Goal: Find specific page/section: Find specific page/section

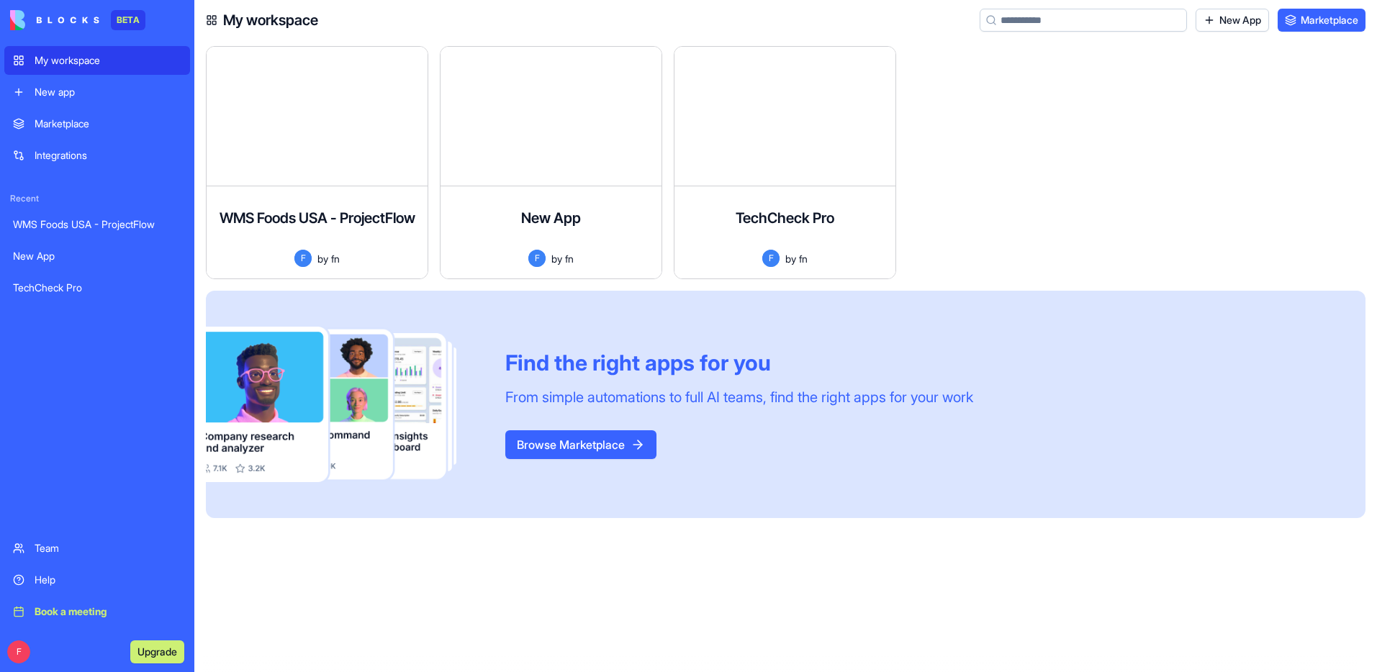
click at [1303, 17] on link "Marketplace" at bounding box center [1322, 20] width 88 height 23
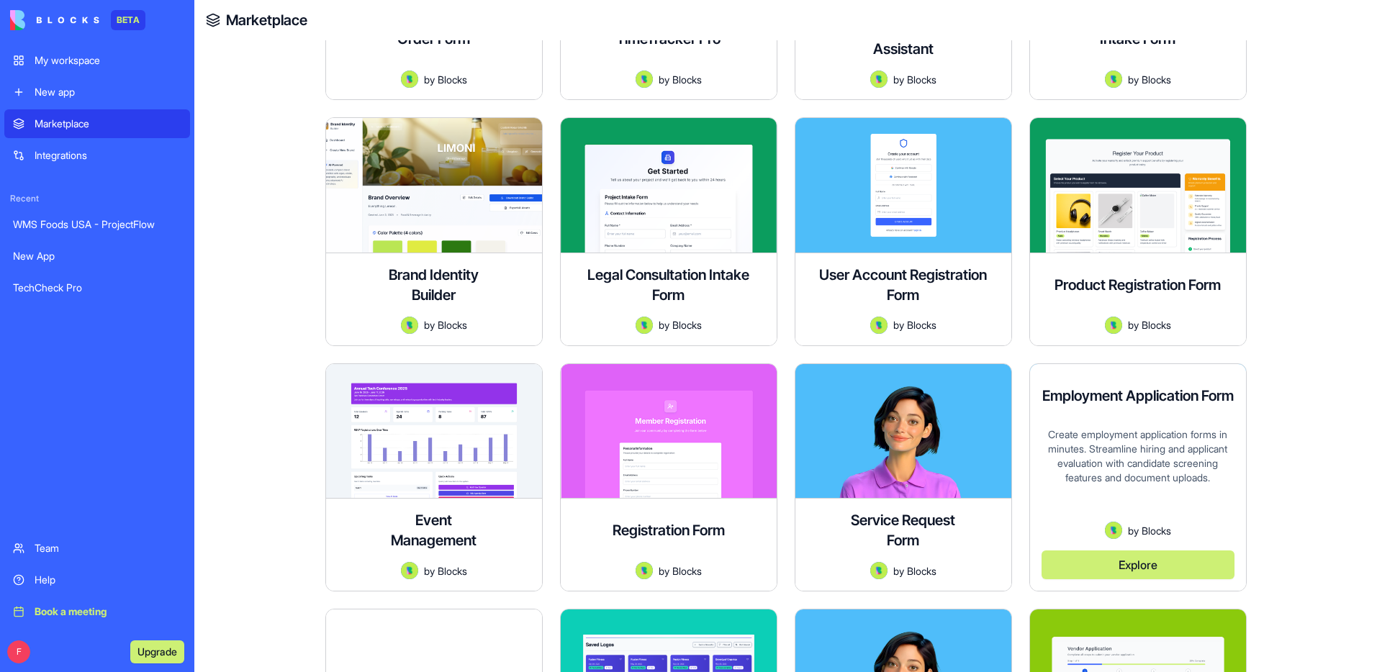
scroll to position [1147, 0]
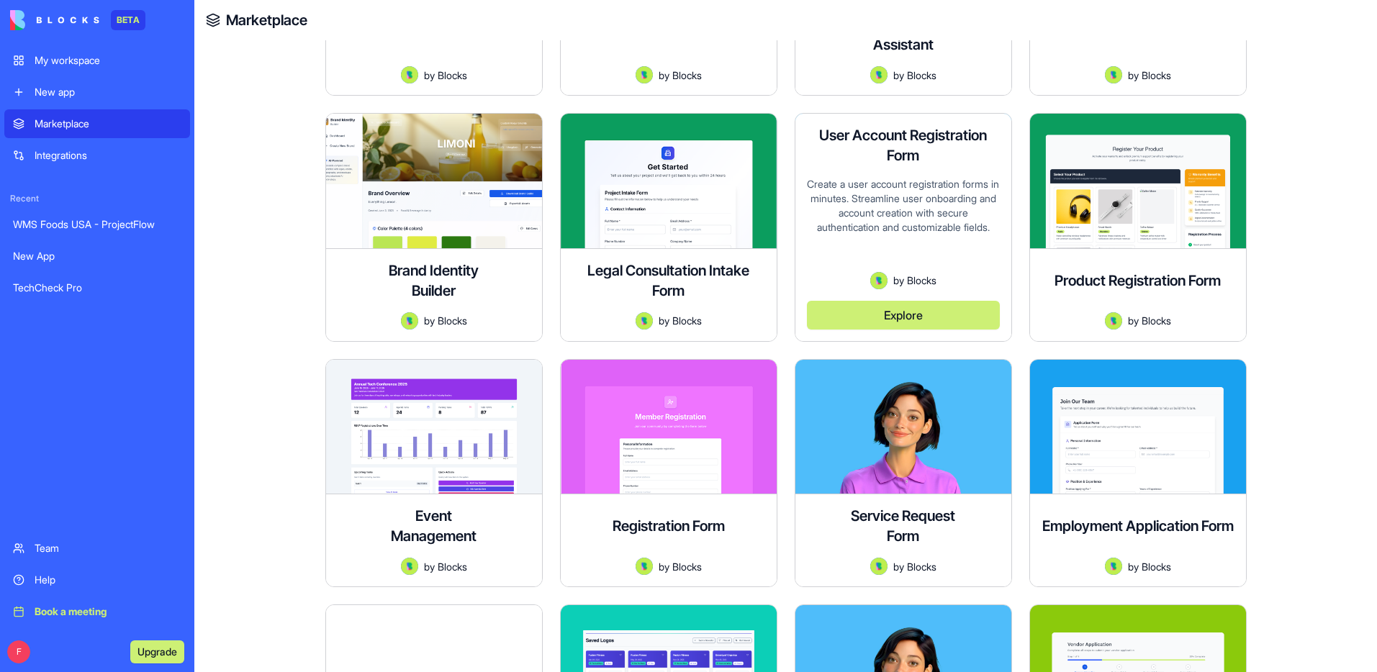
click at [882, 312] on button "Explore" at bounding box center [903, 315] width 193 height 29
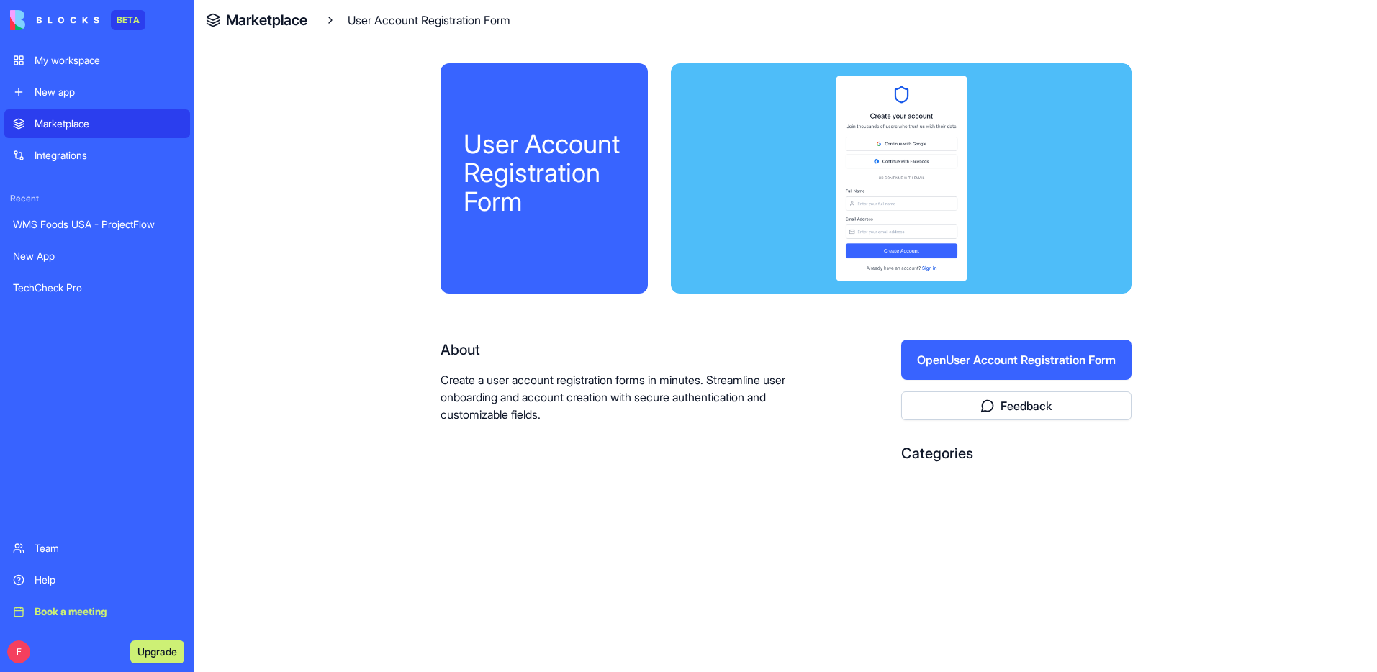
click at [1008, 363] on button "Open User Account Registration Form" at bounding box center [1016, 360] width 230 height 40
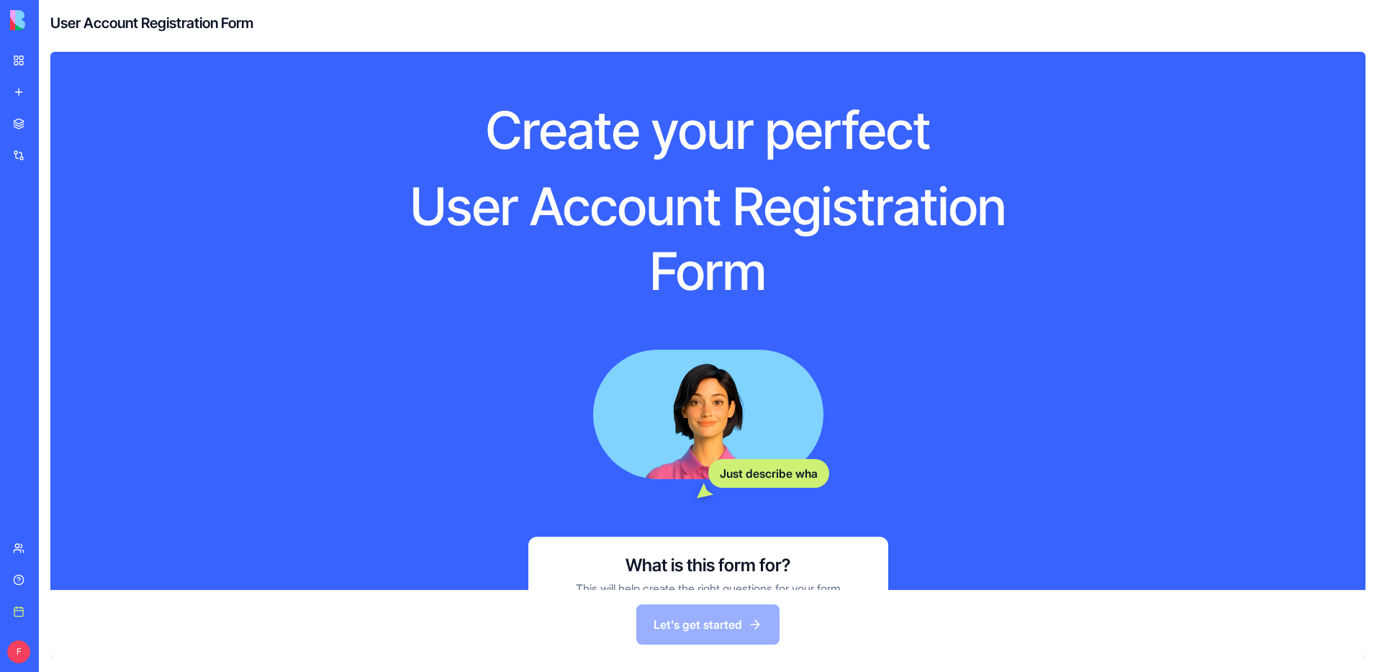
scroll to position [138, 0]
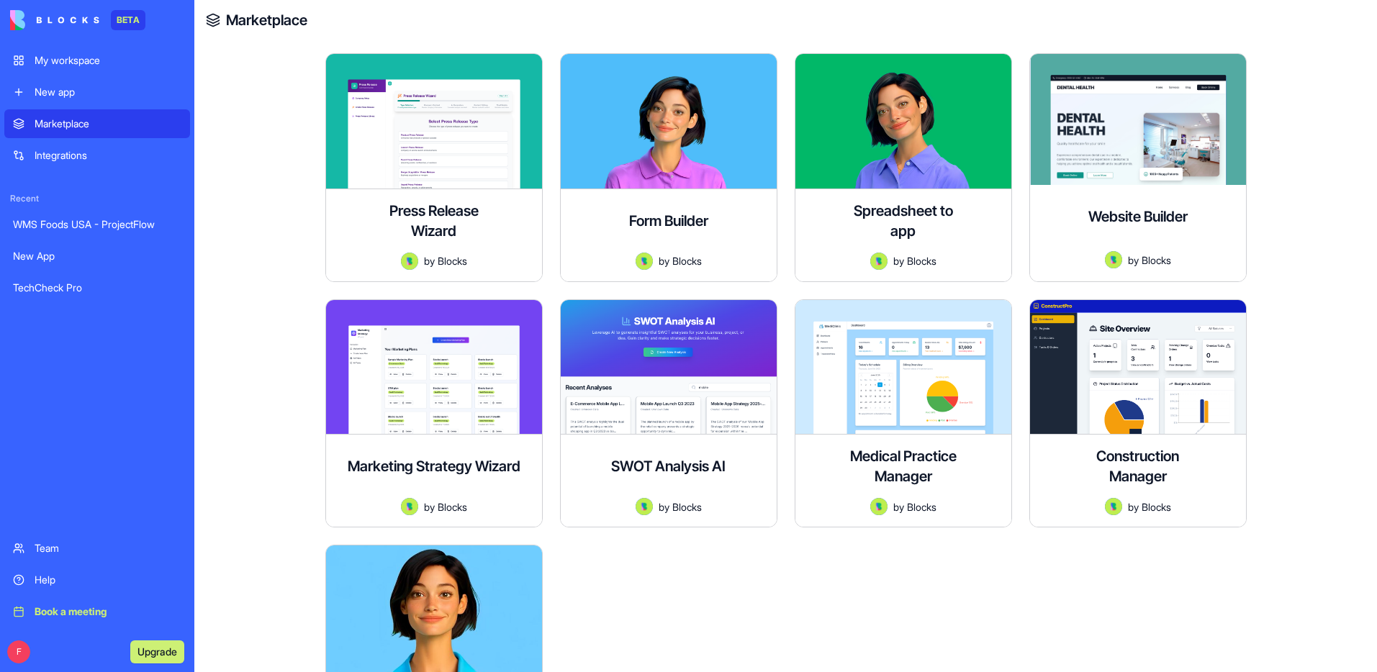
scroll to position [3602, 0]
